Goal: Check status: Check status

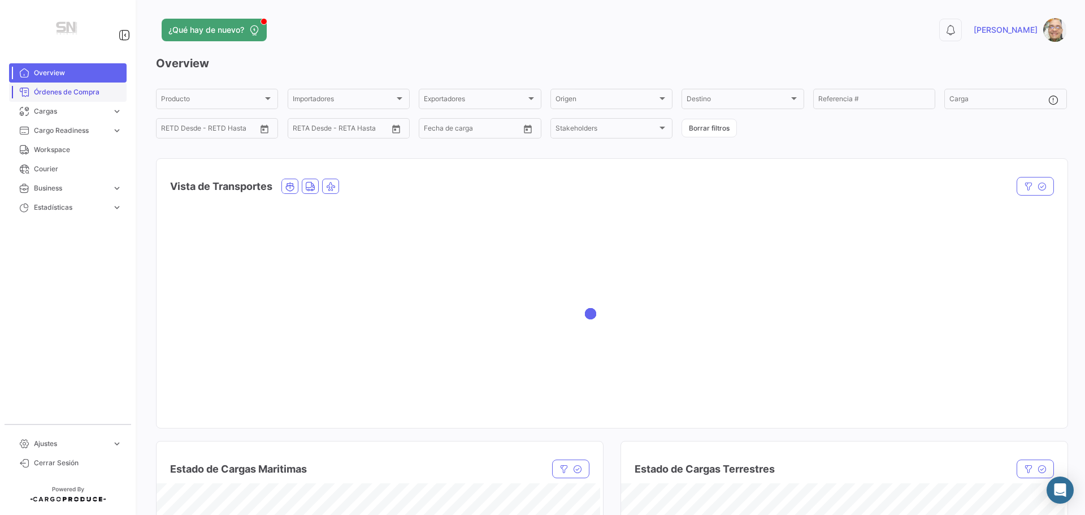
click at [66, 93] on span "Órdenes de Compra" at bounding box center [78, 92] width 88 height 10
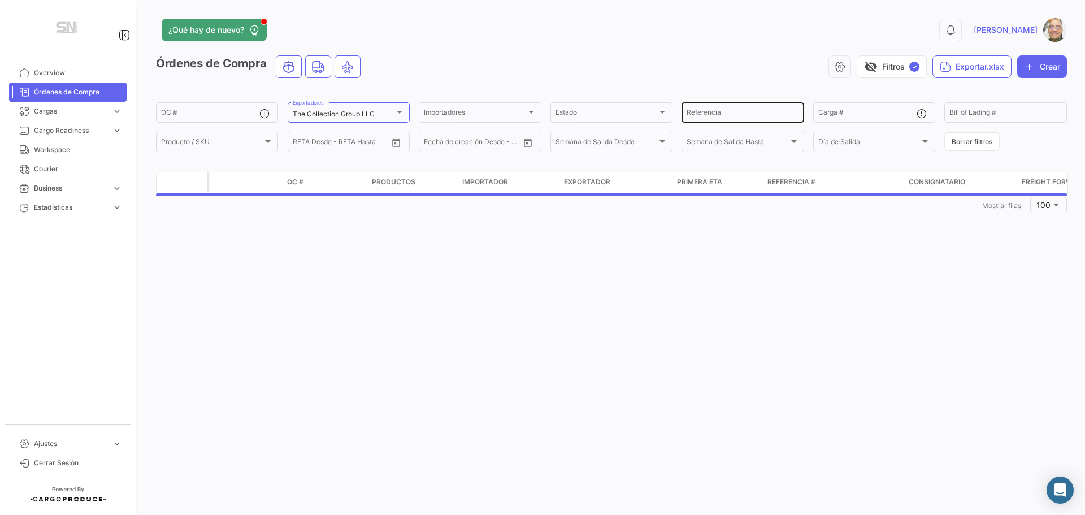
click at [702, 113] on input "Referencia" at bounding box center [743, 114] width 112 height 8
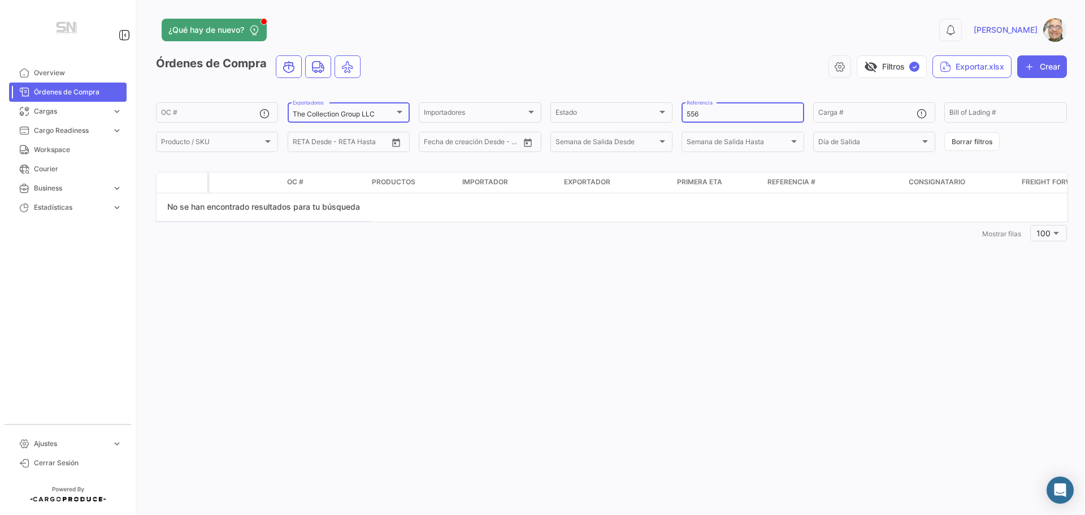
type input "556"
click at [401, 109] on div at bounding box center [400, 111] width 10 height 9
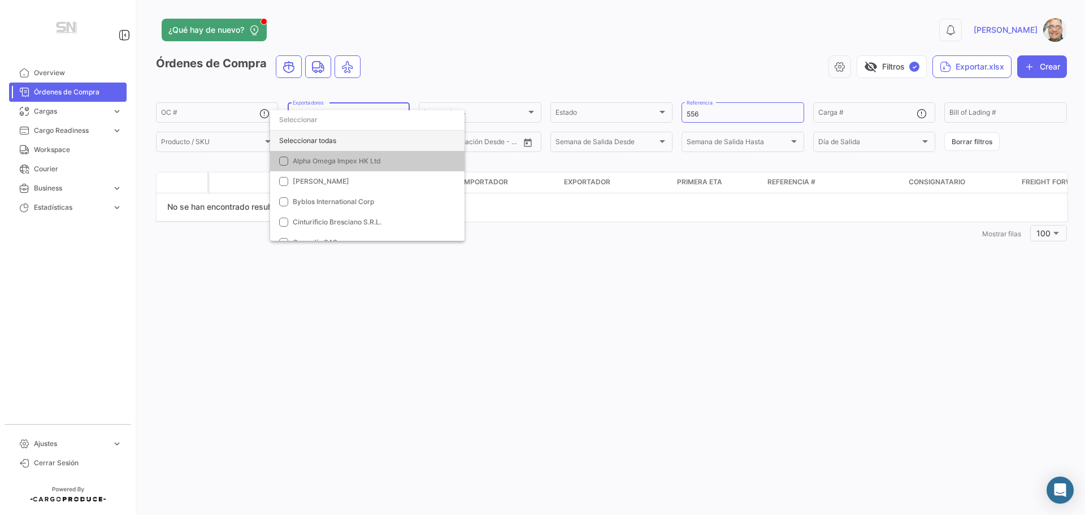
click at [301, 142] on div "Seleccionar todas" at bounding box center [367, 141] width 194 height 20
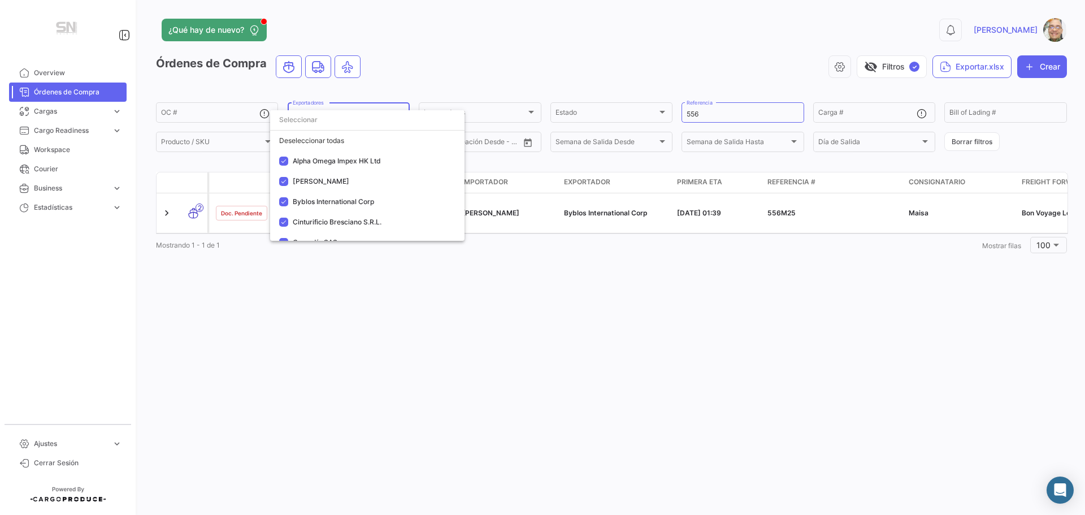
click at [518, 24] on div at bounding box center [542, 257] width 1085 height 515
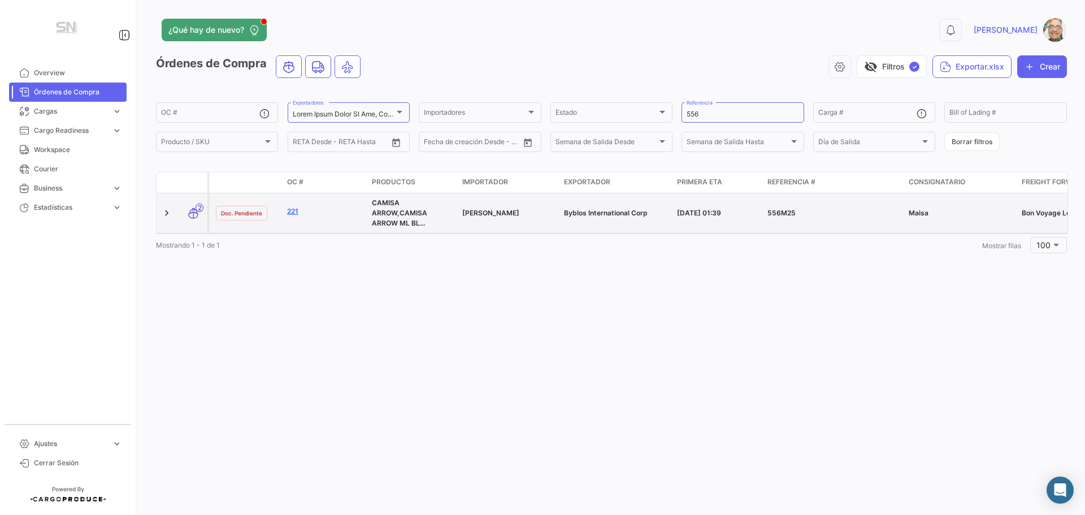
click at [298, 211] on link "221" at bounding box center [325, 211] width 76 height 10
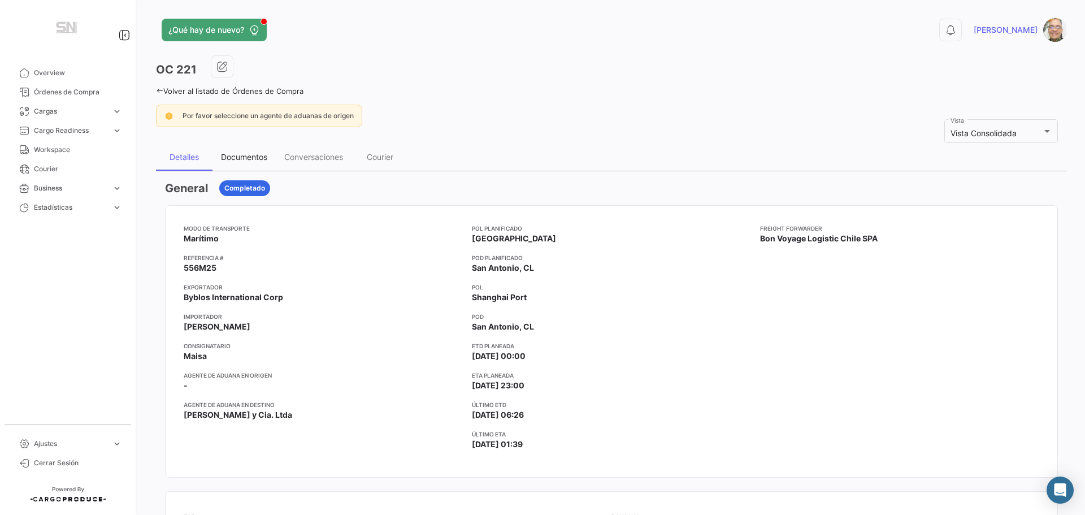
click at [235, 160] on div "Documentos" at bounding box center [244, 157] width 46 height 10
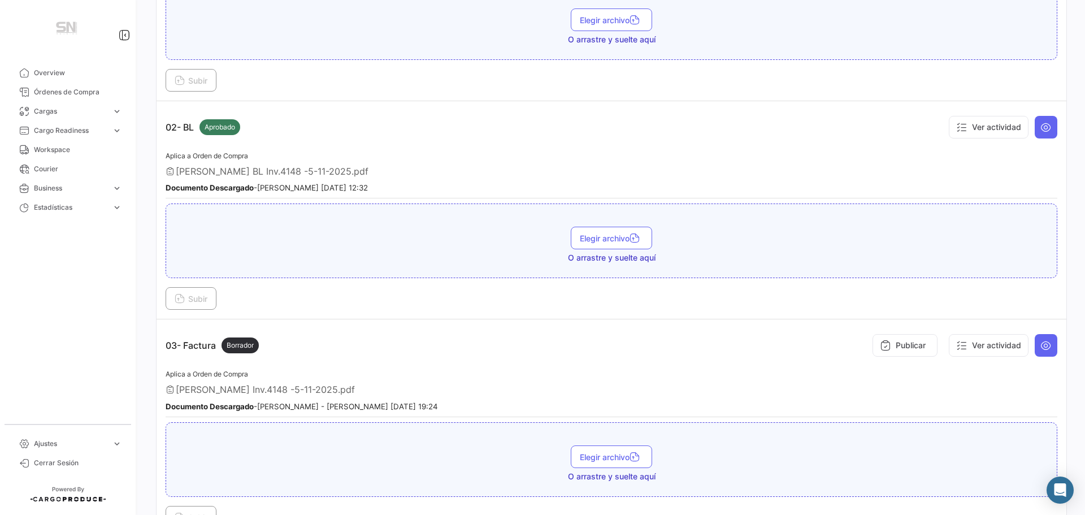
scroll to position [339, 0]
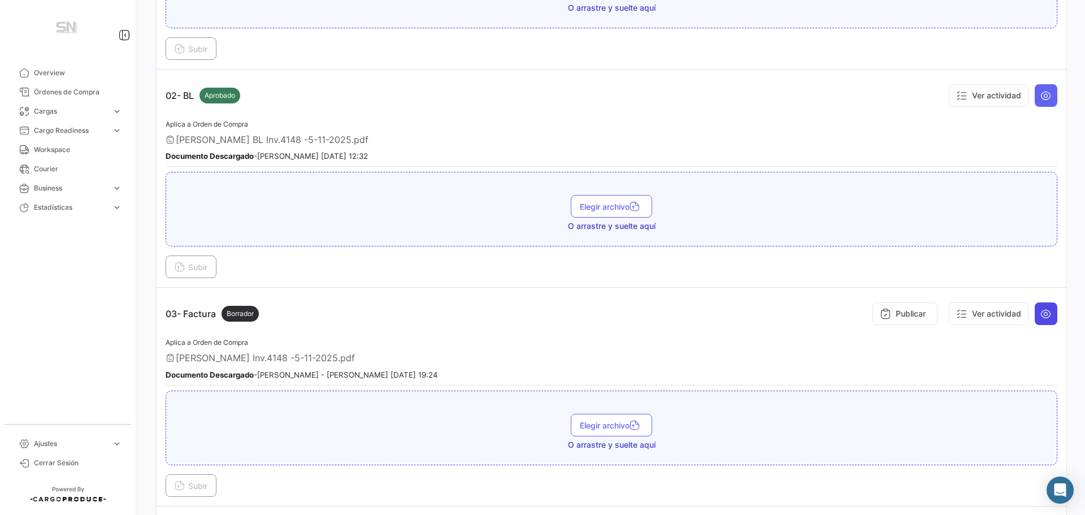
click at [1044, 311] on icon at bounding box center [1046, 313] width 11 height 11
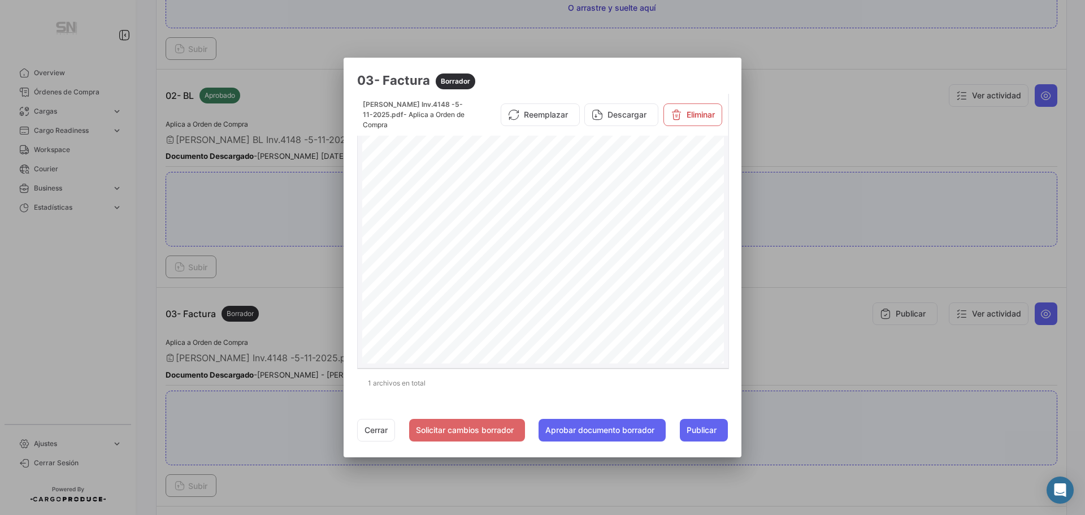
scroll to position [716, 0]
click at [375, 431] on button "Cerrar" at bounding box center [376, 430] width 38 height 23
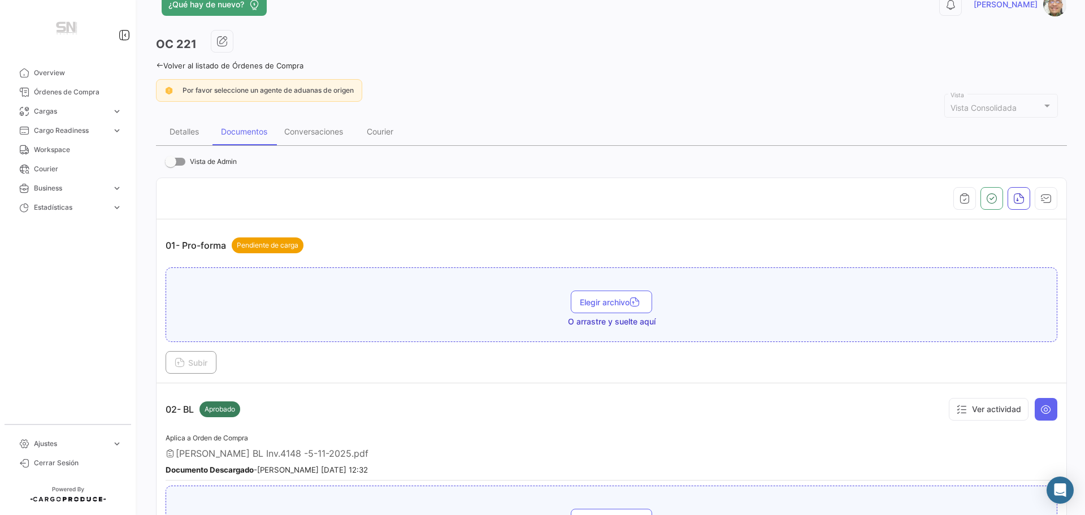
scroll to position [0, 0]
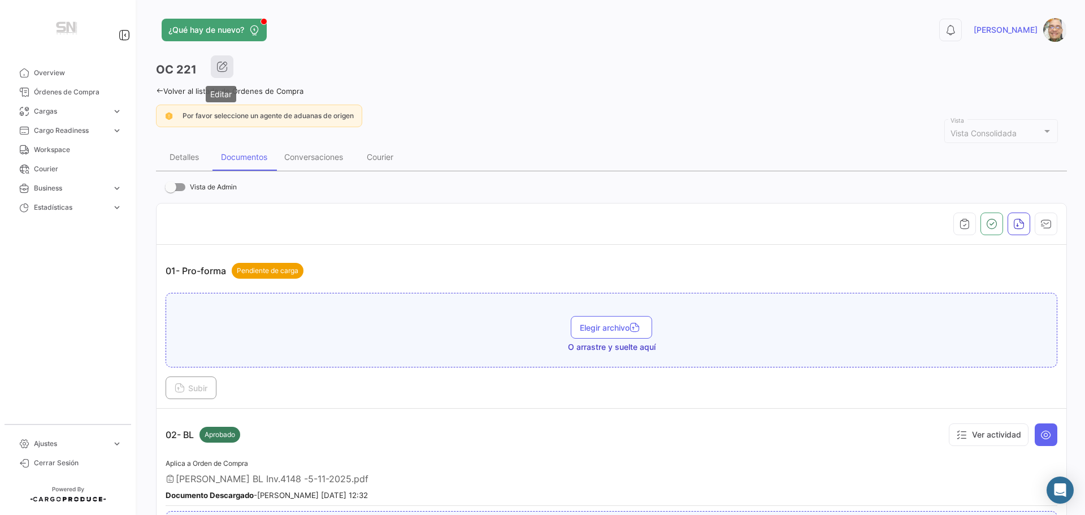
click at [219, 65] on icon "button" at bounding box center [221, 66] width 11 height 11
